Goal: Task Accomplishment & Management: Use online tool/utility

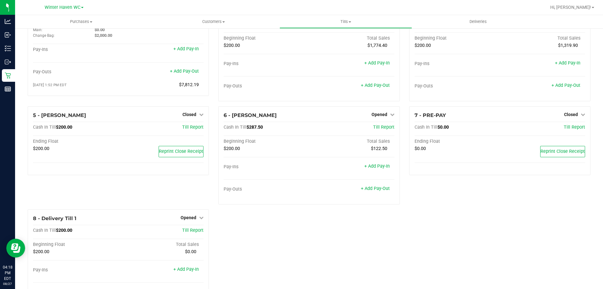
scroll to position [61, 0]
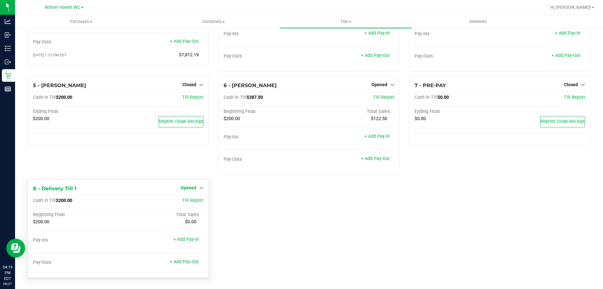
click at [191, 188] on span "Opened" at bounding box center [189, 187] width 16 height 5
click at [194, 198] on div "Close Till" at bounding box center [189, 201] width 47 height 8
click at [188, 200] on link "Close Till" at bounding box center [189, 200] width 17 height 5
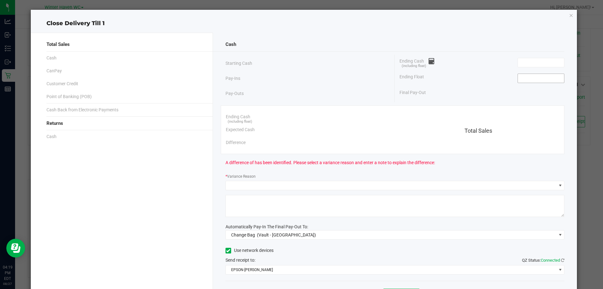
click at [538, 81] on input at bounding box center [541, 78] width 46 height 9
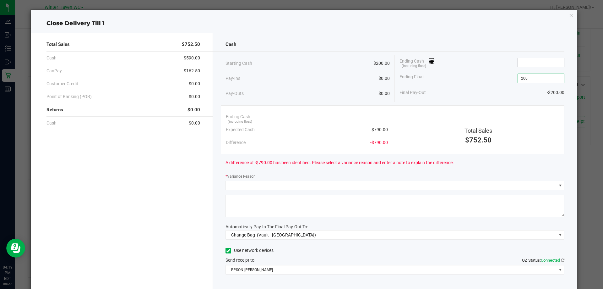
type input "$200.00"
click at [552, 64] on input at bounding box center [541, 62] width 46 height 9
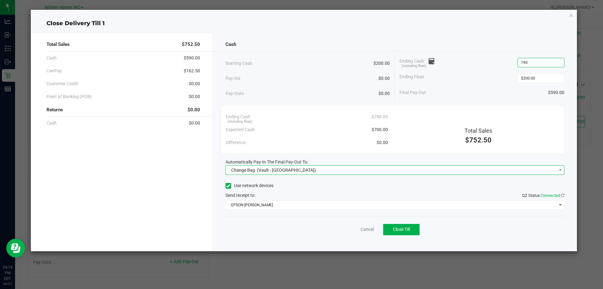
type input "$790.00"
click at [341, 173] on span "Change Bag (Vault - [GEOGRAPHIC_DATA])" at bounding box center [391, 170] width 331 height 9
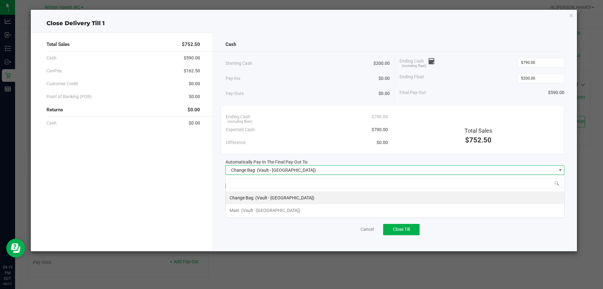
scroll to position [9, 339]
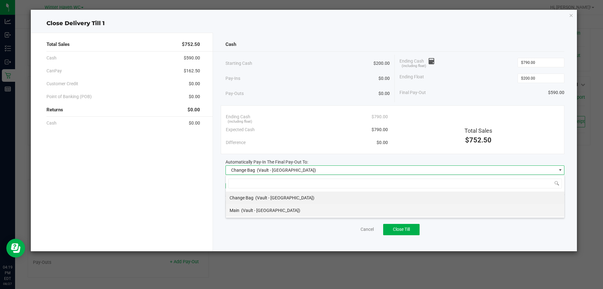
drag, startPoint x: 253, startPoint y: 213, endPoint x: 510, endPoint y: 113, distance: 275.9
click at [253, 212] on span "(Vault - [GEOGRAPHIC_DATA])" at bounding box center [270, 210] width 59 height 5
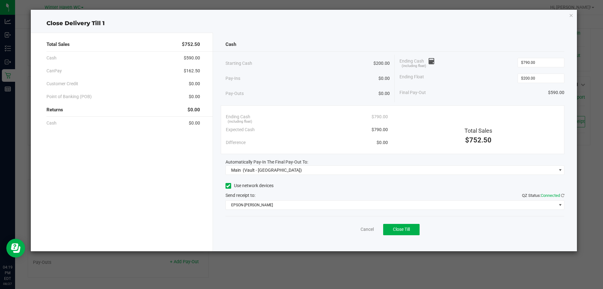
click at [394, 188] on div "Use network devices" at bounding box center [395, 185] width 339 height 9
click at [400, 231] on span "Close Till" at bounding box center [401, 229] width 17 height 5
click at [346, 229] on link "Dismiss" at bounding box center [353, 229] width 15 height 7
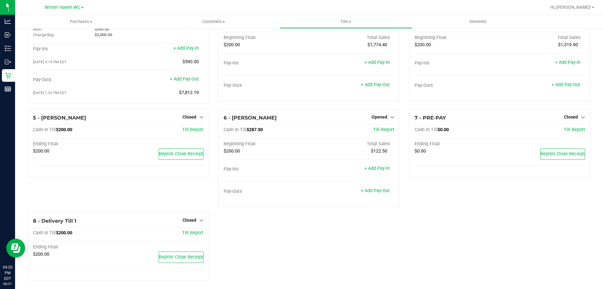
scroll to position [36, 0]
